Goal: Task Accomplishment & Management: Use online tool/utility

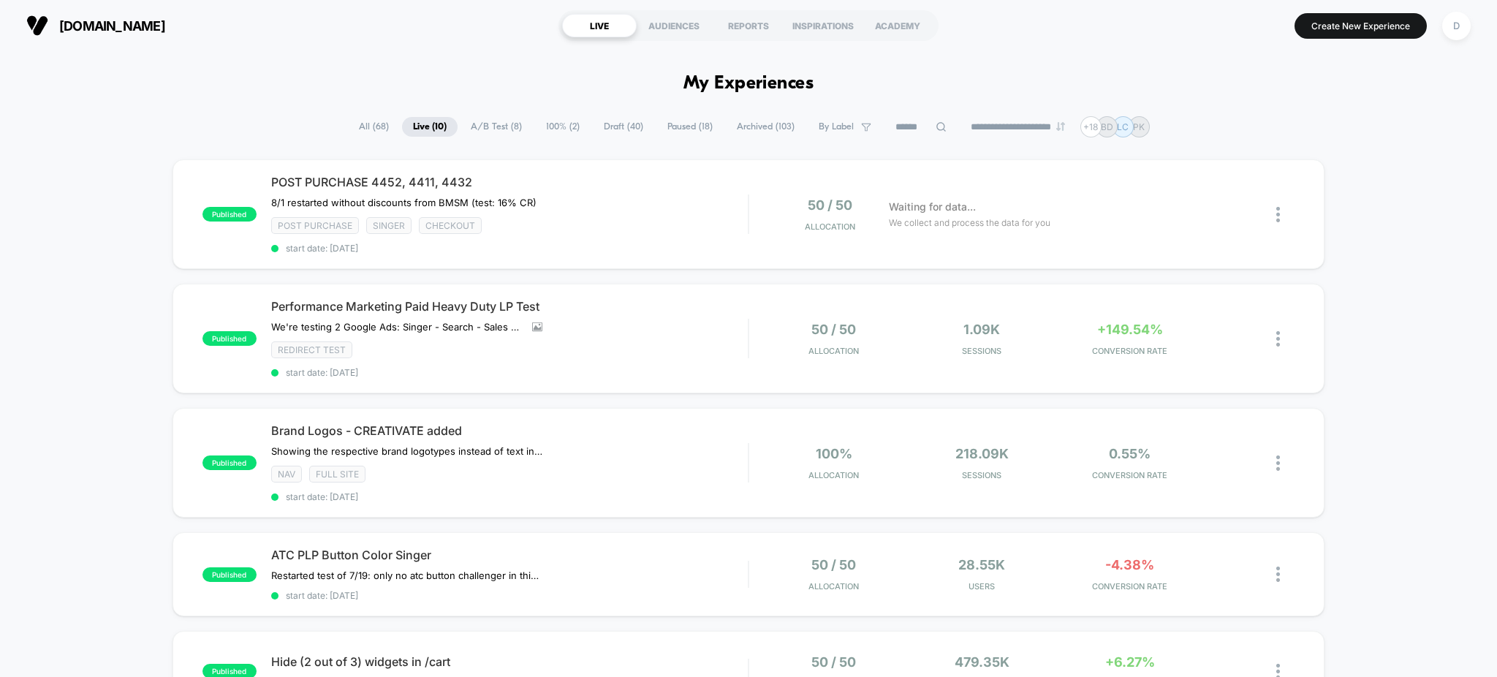
click at [553, 126] on span "100% ( 2 )" at bounding box center [563, 127] width 56 height 20
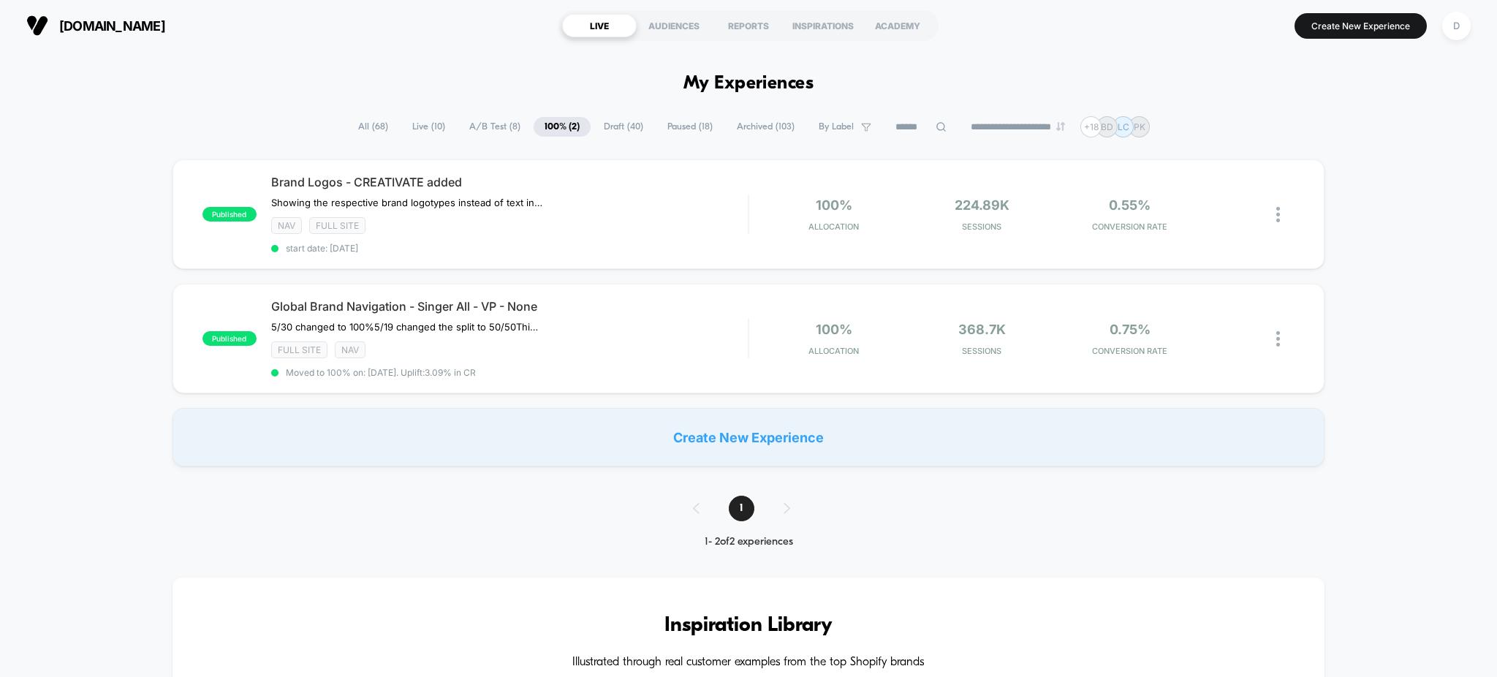
click at [487, 129] on span "A/B Test ( 8 )" at bounding box center [494, 127] width 73 height 20
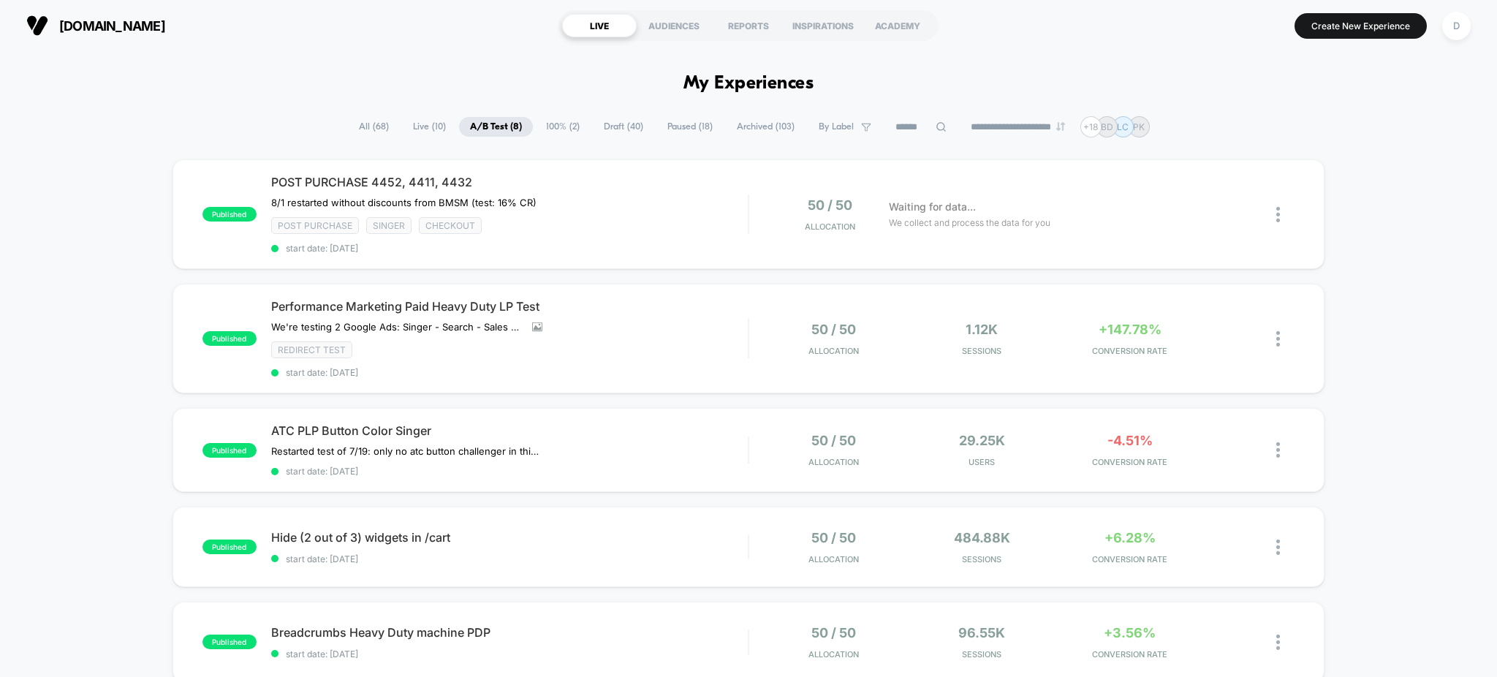
click at [593, 118] on span "Draft ( 40 )" at bounding box center [623, 127] width 61 height 20
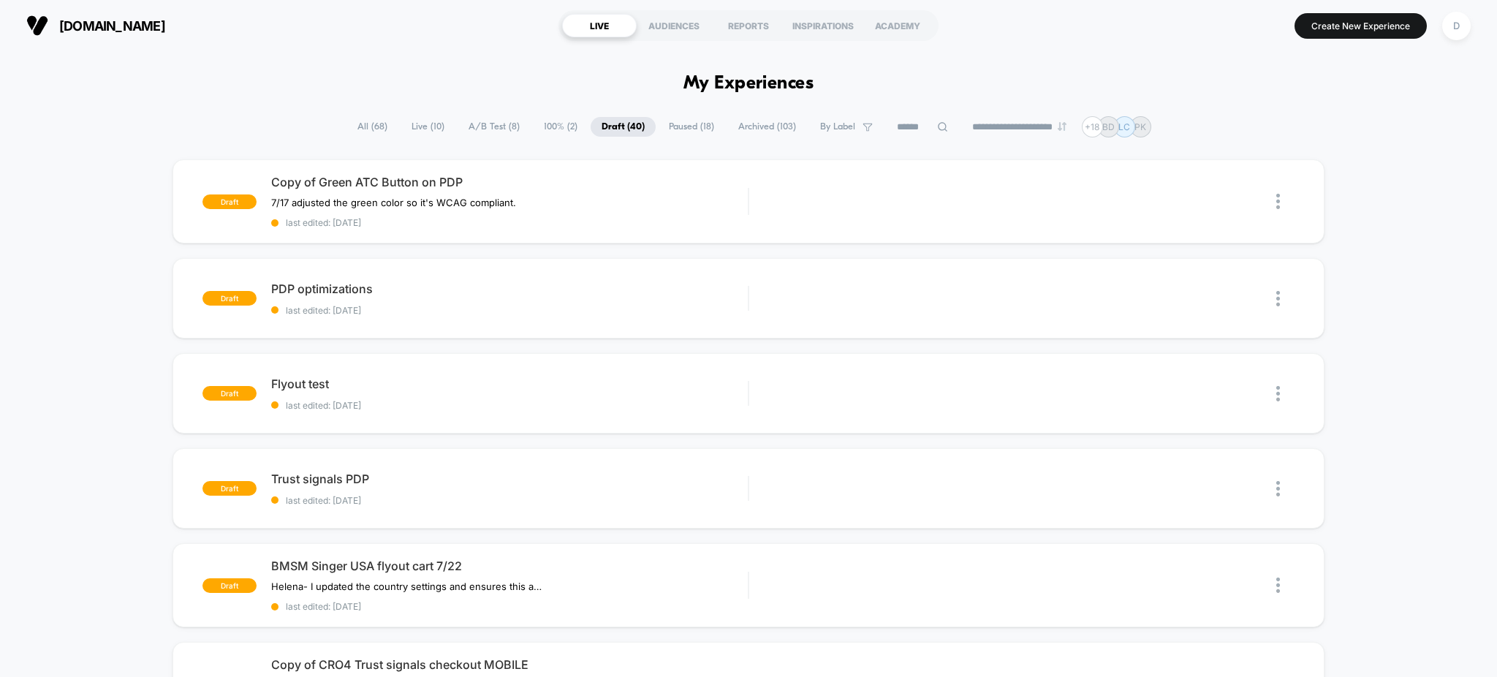
drag, startPoint x: 682, startPoint y: 115, endPoint x: 673, endPoint y: 132, distance: 18.7
click at [672, 132] on span "Paused ( 18 )" at bounding box center [691, 127] width 67 height 20
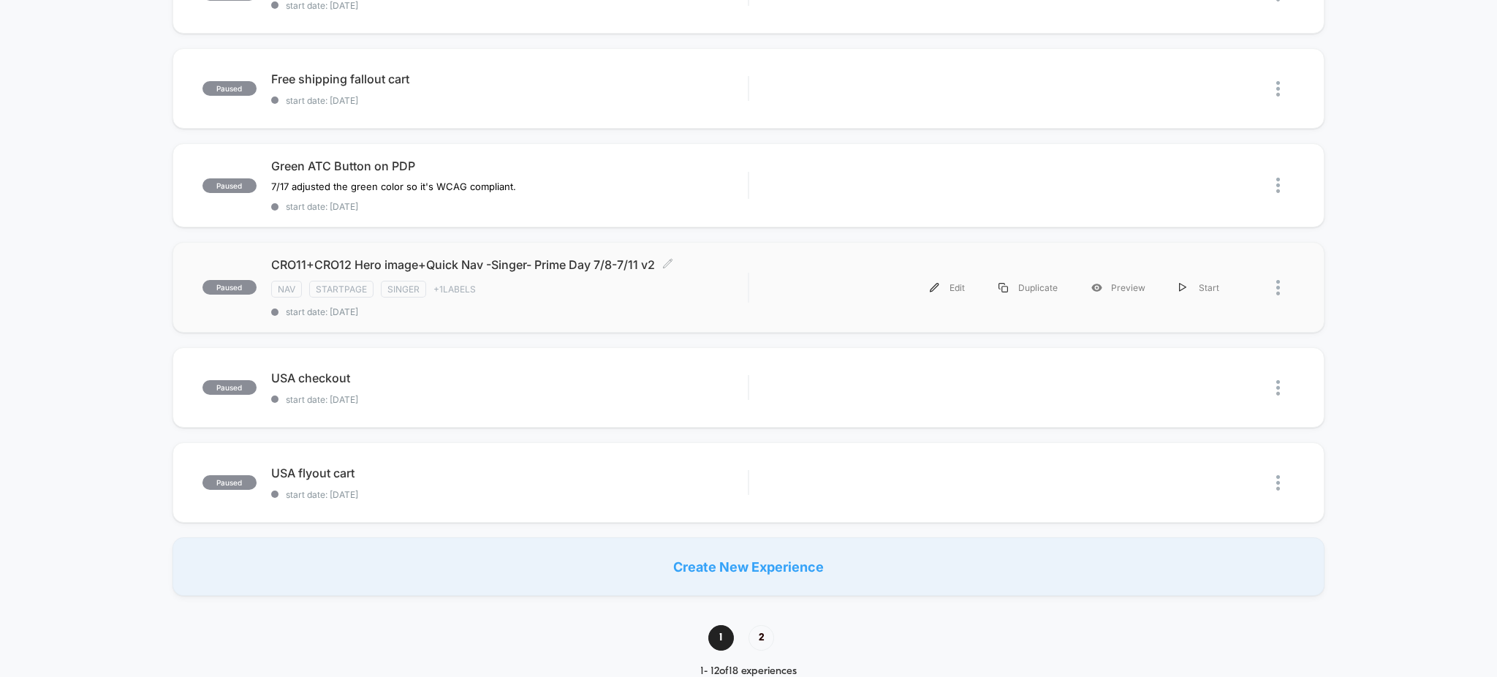
scroll to position [844, 0]
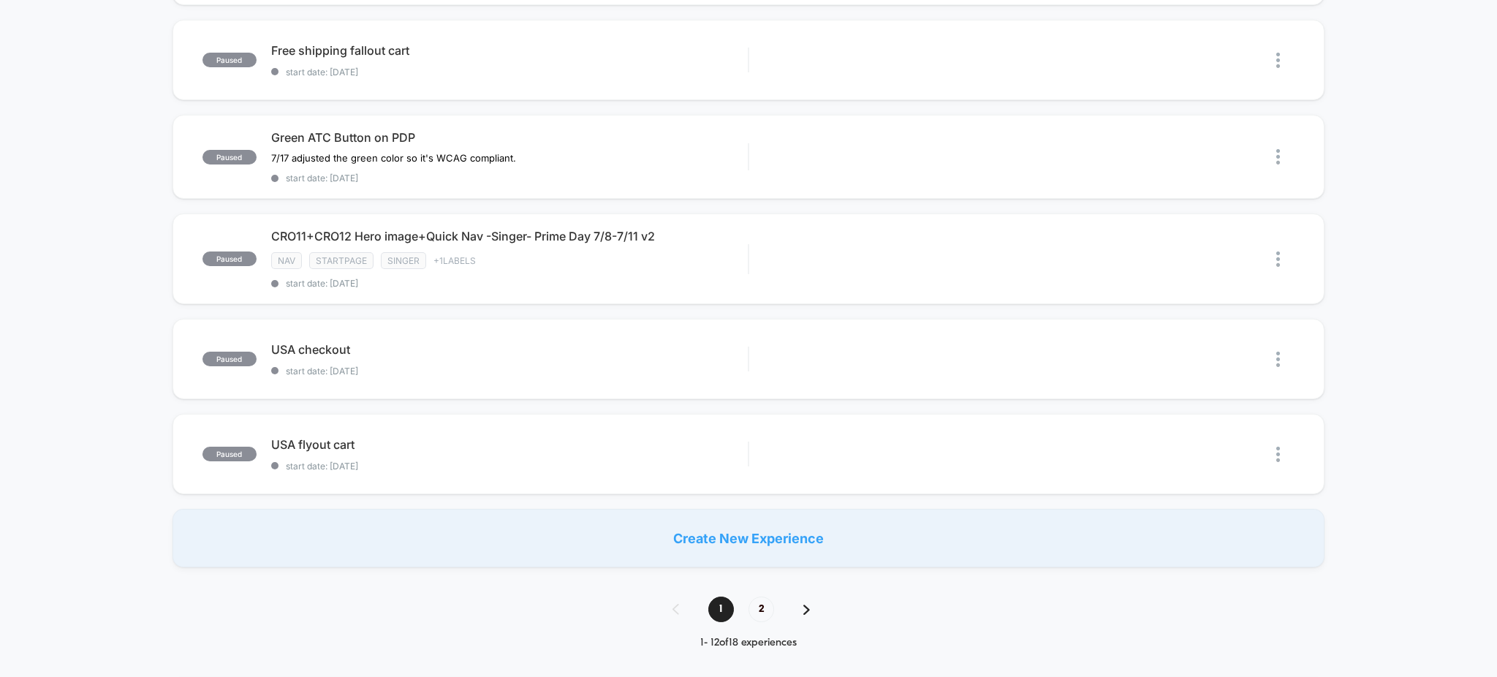
click at [769, 625] on div "1 2 1 - 12 of 18 experiences" at bounding box center [748, 622] width 181 height 53
click at [634, 252] on div "CRO11+CRO12 Hero image+Quick Nav -Singer- Prime Day 7/8-7/11 v2 Click to edit e…" at bounding box center [509, 259] width 477 height 60
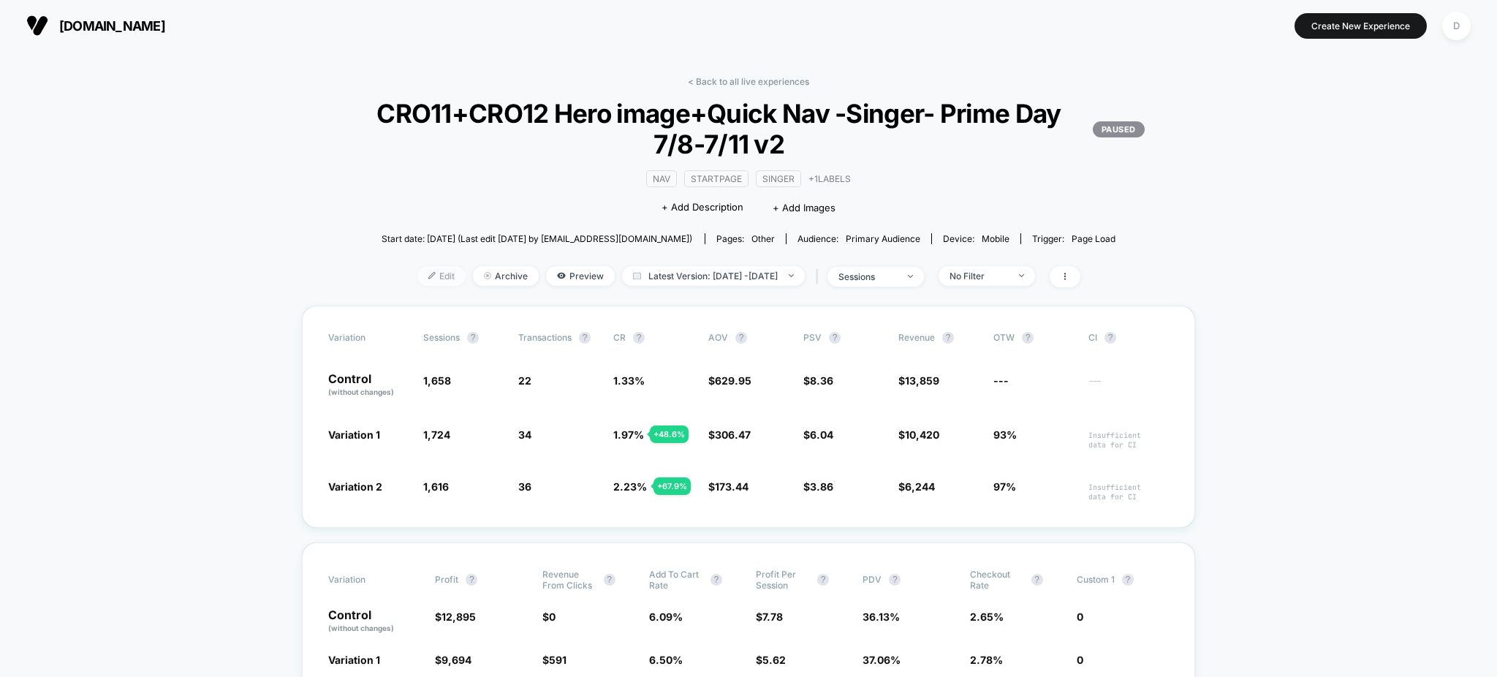
click at [426, 276] on span "Edit" at bounding box center [441, 276] width 48 height 20
